Goal: Task Accomplishment & Management: Use online tool/utility

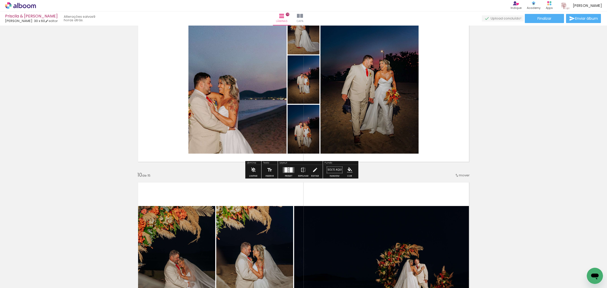
scroll to position [1517, 0]
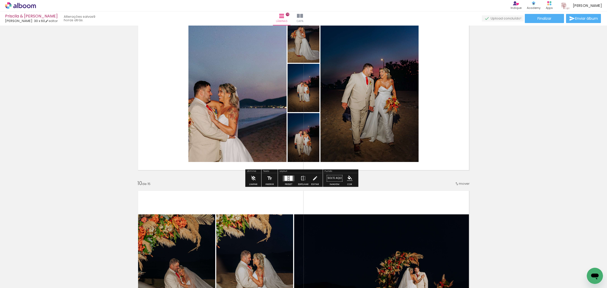
click at [290, 178] on div at bounding box center [291, 177] width 3 height 5
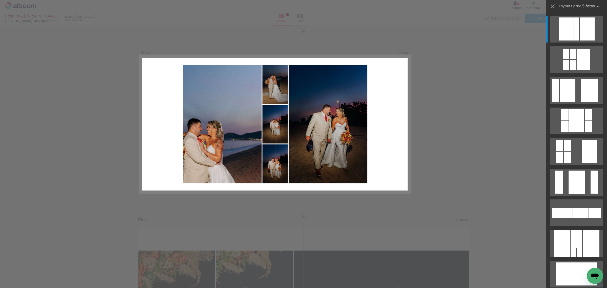
scroll to position [1464, 0]
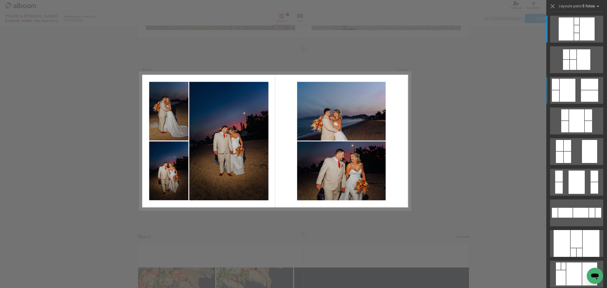
click at [485, 89] on div at bounding box center [568, 90] width 16 height 23
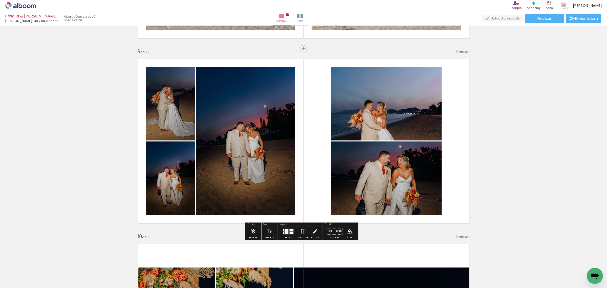
click at [377, 108] on quentale-photo at bounding box center [386, 103] width 111 height 73
click at [485, 115] on div "Inserir lâmina 1 de 15 Inserir lâmina 2 de 15 Inserir lâmina 3 de 15 Inserir lâ…" at bounding box center [303, 41] width 607 height 2957
click at [302, 219] on iron-icon at bounding box center [303, 231] width 6 height 10
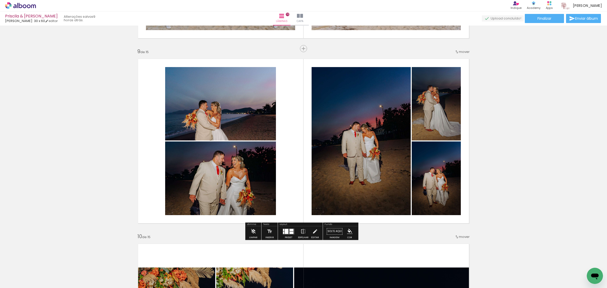
click at [485, 129] on div "Inserir lâmina 1 de 15 Inserir lâmina 2 de 15 Inserir lâmina 3 de 15 Inserir lâ…" at bounding box center [303, 41] width 607 height 2957
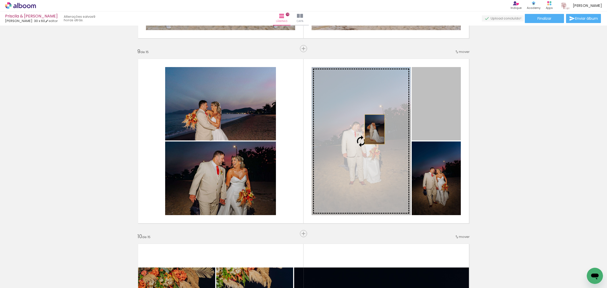
drag, startPoint x: 431, startPoint y: 105, endPoint x: 372, endPoint y: 129, distance: 63.8
click at [0, 0] on slot at bounding box center [0, 0] width 0 height 0
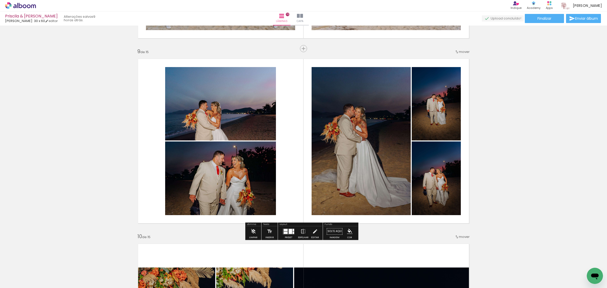
click at [485, 105] on div "Inserir lâmina 1 de 15 Inserir lâmina 2 de 15 Inserir lâmina 3 de 15 Inserir lâ…" at bounding box center [303, 41] width 607 height 2957
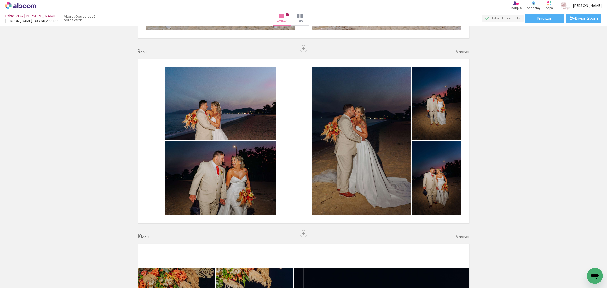
click at [485, 123] on div "Inserir lâmina 1 de 15 Inserir lâmina 2 de 15 Inserir lâmina 3 de 15 Inserir lâ…" at bounding box center [303, 41] width 607 height 2957
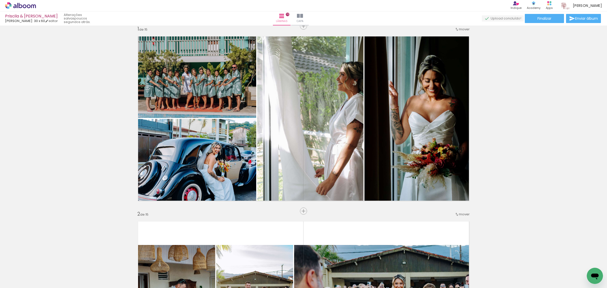
scroll to position [0, 0]
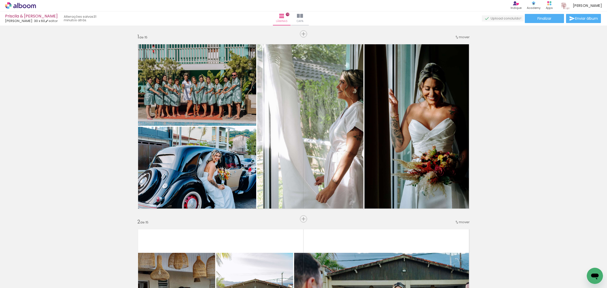
scroll to position [1927, 0]
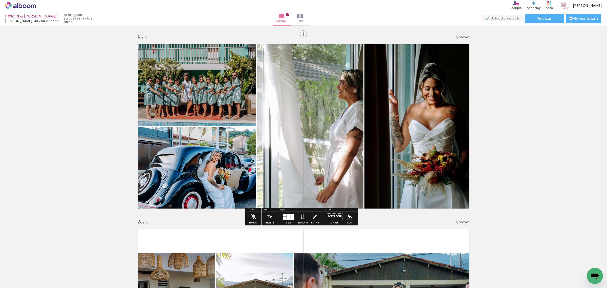
scroll to position [1927, 0]
click at [303, 17] on iron-icon at bounding box center [300, 16] width 6 height 6
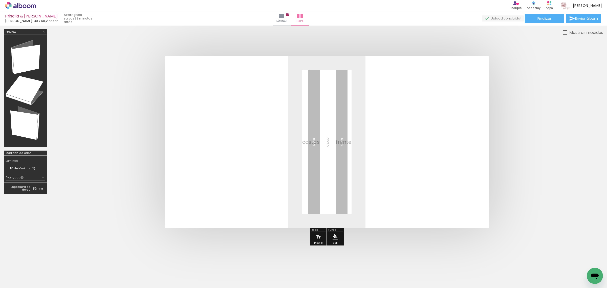
click at [21, 282] on span "Adicionar Fotos" at bounding box center [17, 281] width 15 height 6
click at [0, 0] on input "file" at bounding box center [0, 0] width 0 height 0
click at [24, 272] on input "Todas as fotos" at bounding box center [14, 272] width 19 height 4
click at [0, 0] on slot "Não utilizadas" at bounding box center [0, 0] width 0 height 0
type input "Não utilizadas"
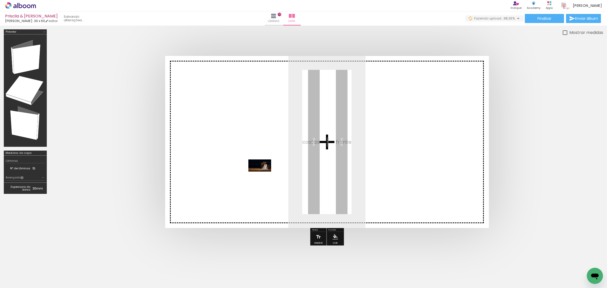
drag, startPoint x: 54, startPoint y: 273, endPoint x: 263, endPoint y: 174, distance: 231.7
click at [263, 174] on quentale-workspace at bounding box center [303, 144] width 607 height 288
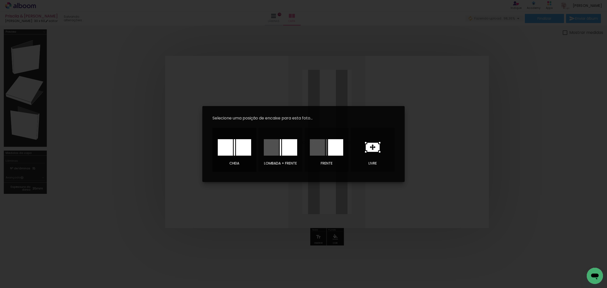
click at [241, 150] on div at bounding box center [243, 147] width 15 height 16
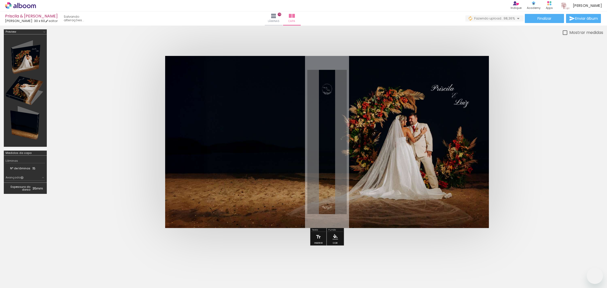
click at [132, 162] on quentale-cover at bounding box center [327, 142] width 512 height 172
click at [544, 18] on span "Finalizar" at bounding box center [544, 19] width 14 height 4
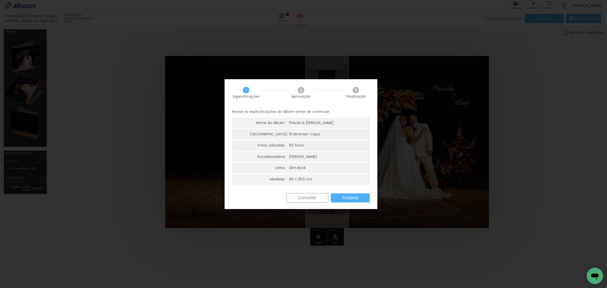
click at [0, 0] on slot "Próximo" at bounding box center [0, 0] width 0 height 0
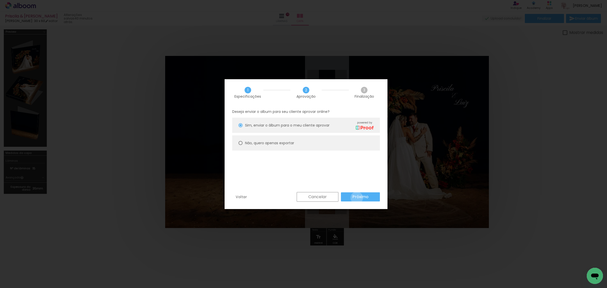
click at [0, 0] on slot "Próximo" at bounding box center [0, 0] width 0 height 0
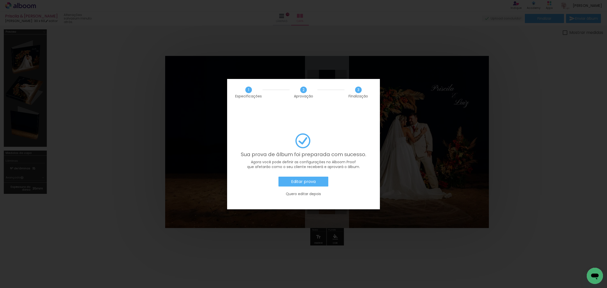
click at [312, 176] on paper-button "Editar prova" at bounding box center [303, 181] width 50 height 10
